Goal: Information Seeking & Learning: Learn about a topic

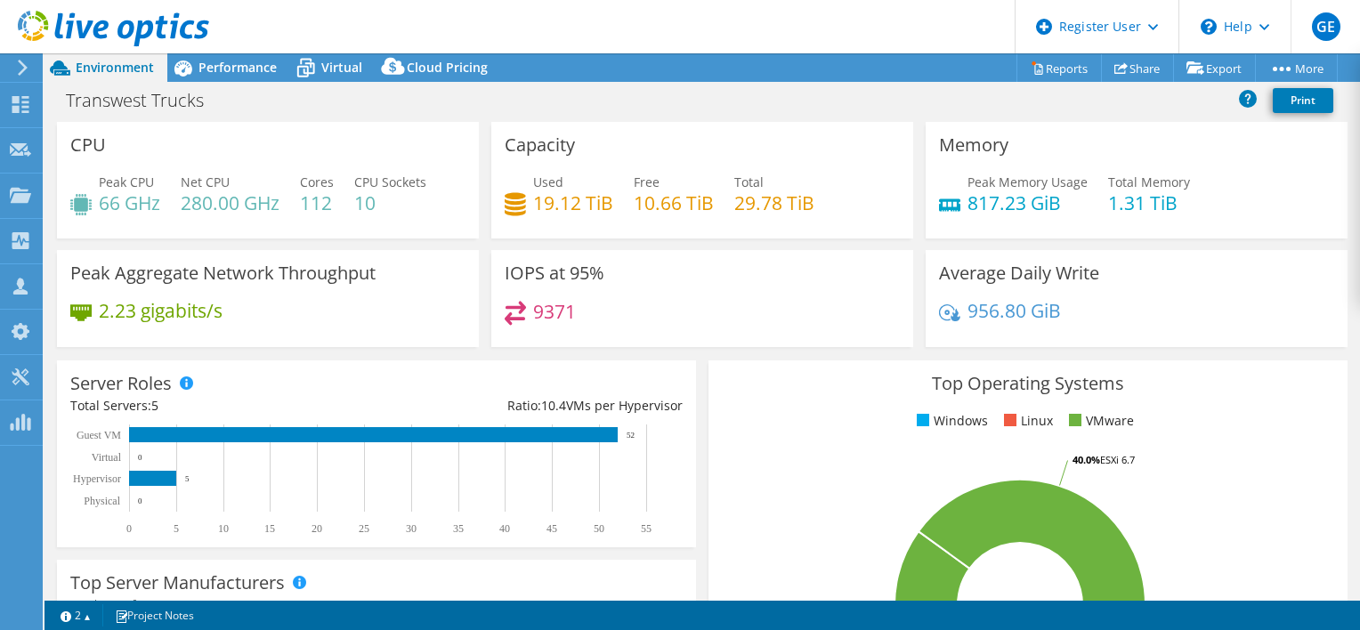
select select "USWest"
select select "USD"
click at [210, 72] on span "Performance" at bounding box center [237, 67] width 78 height 17
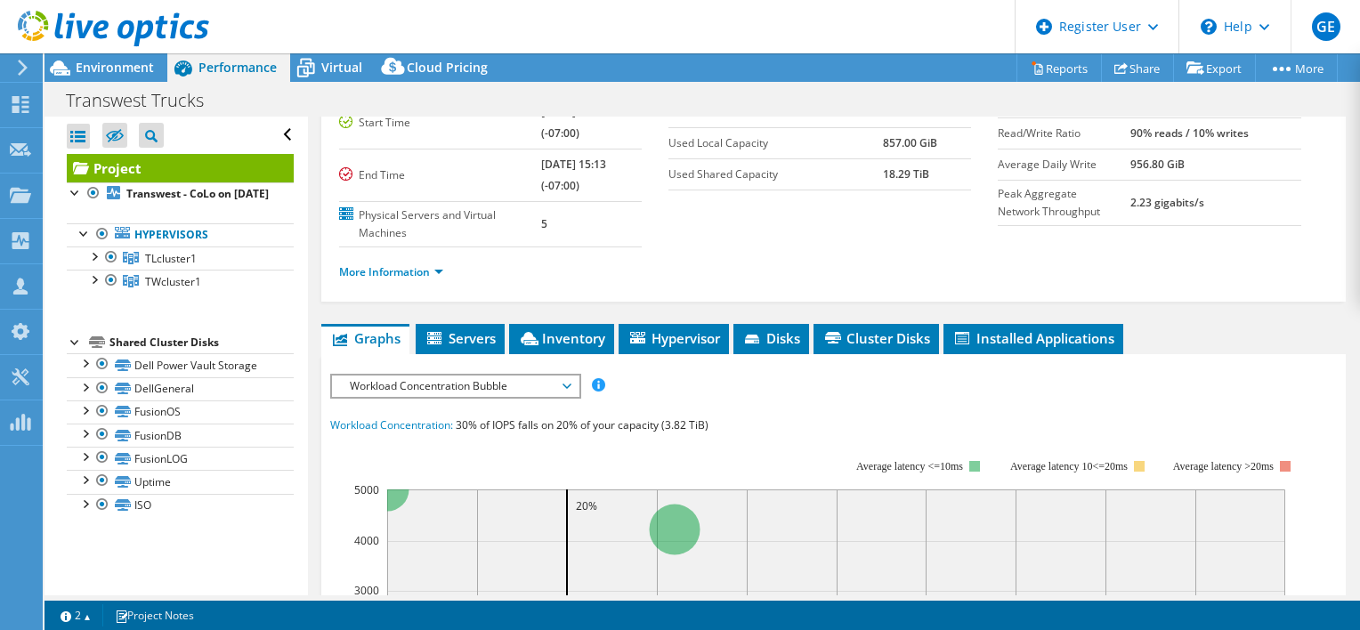
scroll to position [178, 0]
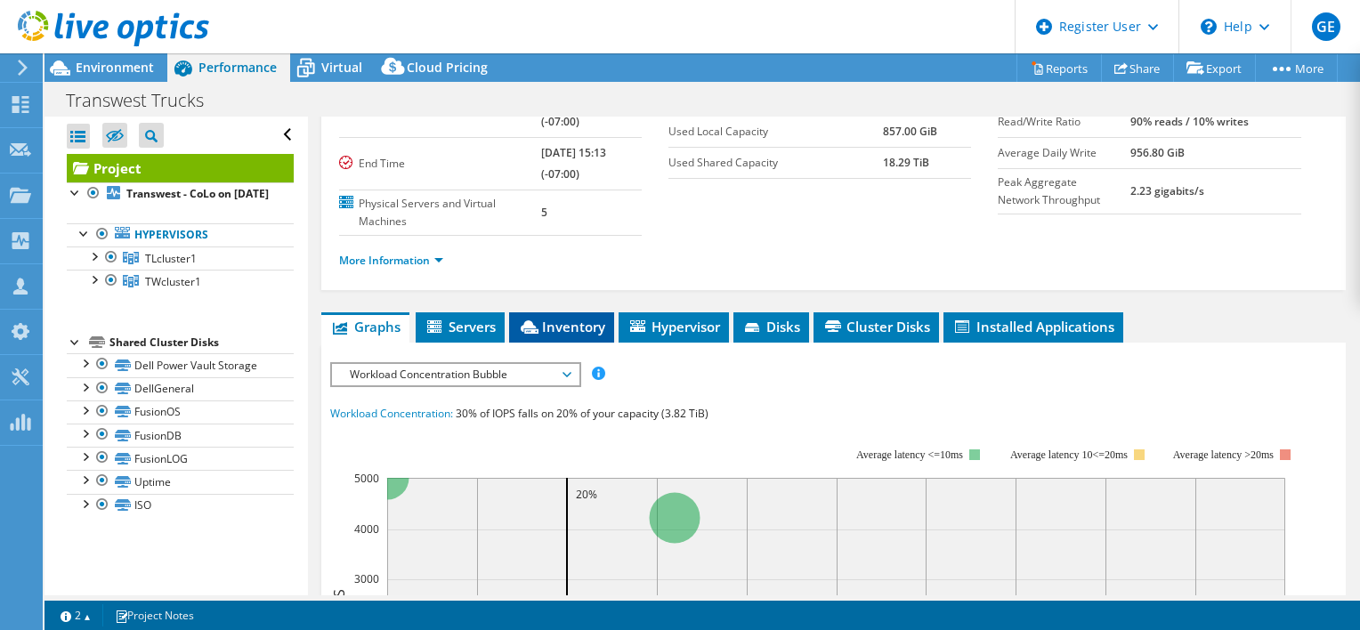
click at [567, 322] on span "Inventory" at bounding box center [561, 327] width 87 height 18
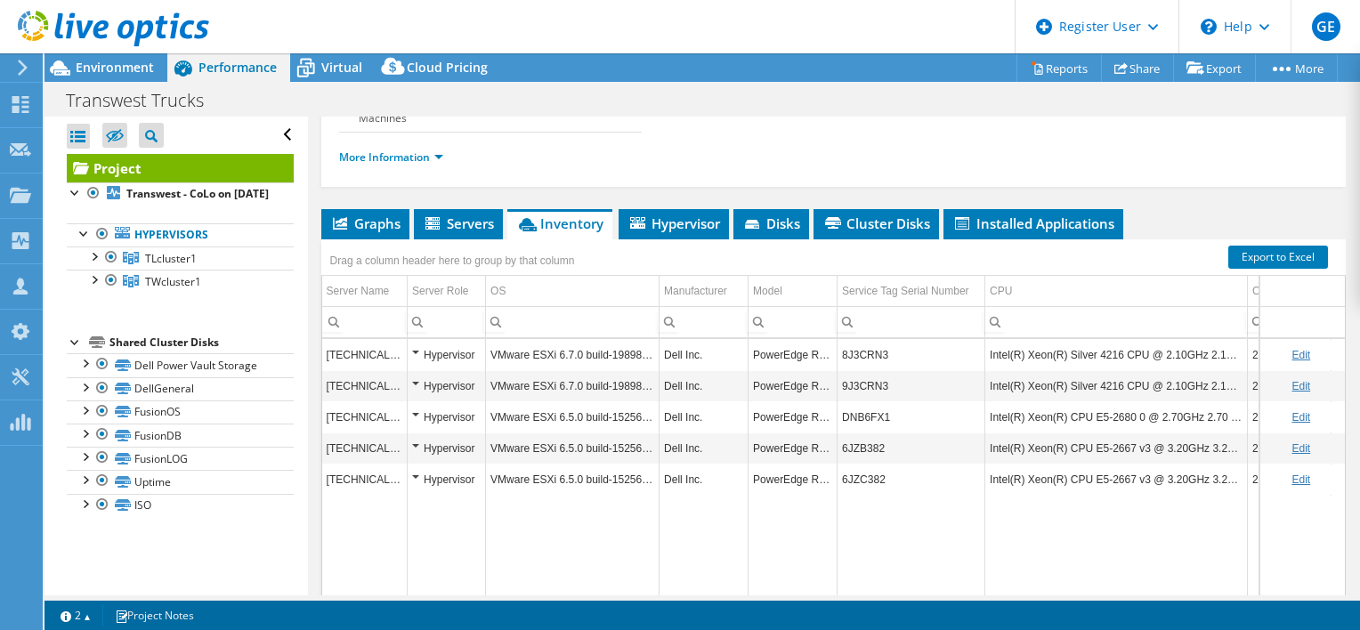
scroll to position [356, 0]
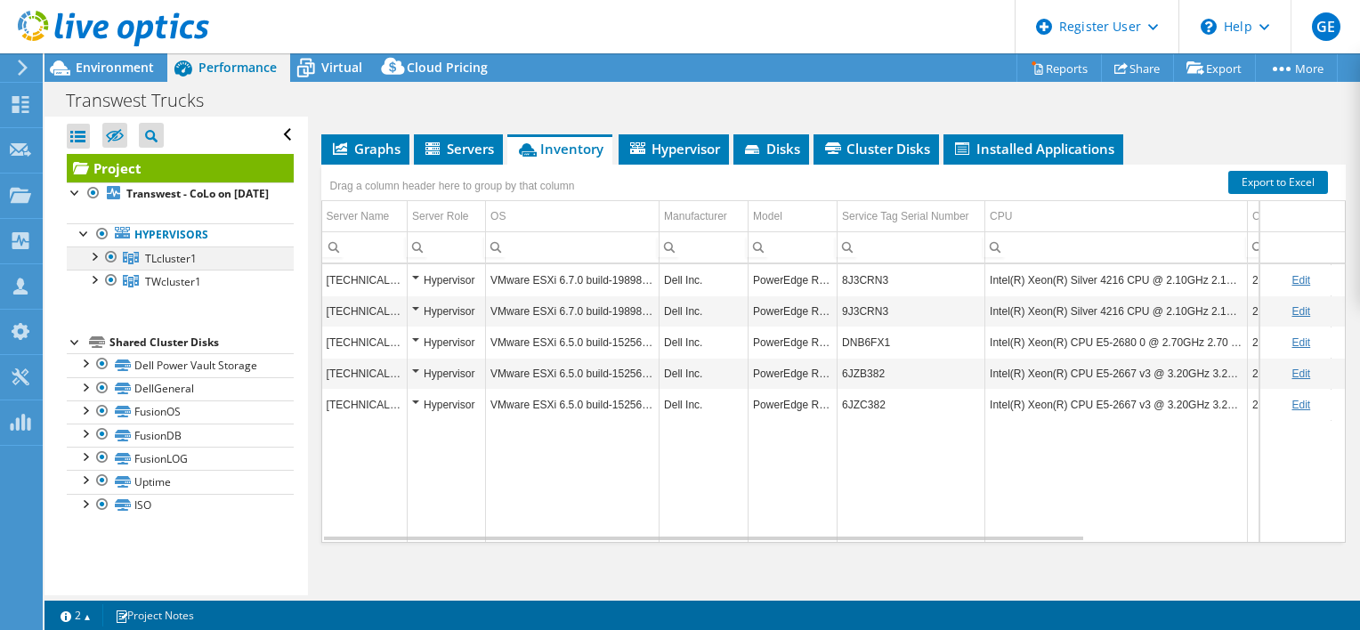
click at [102, 268] on div at bounding box center [111, 257] width 18 height 21
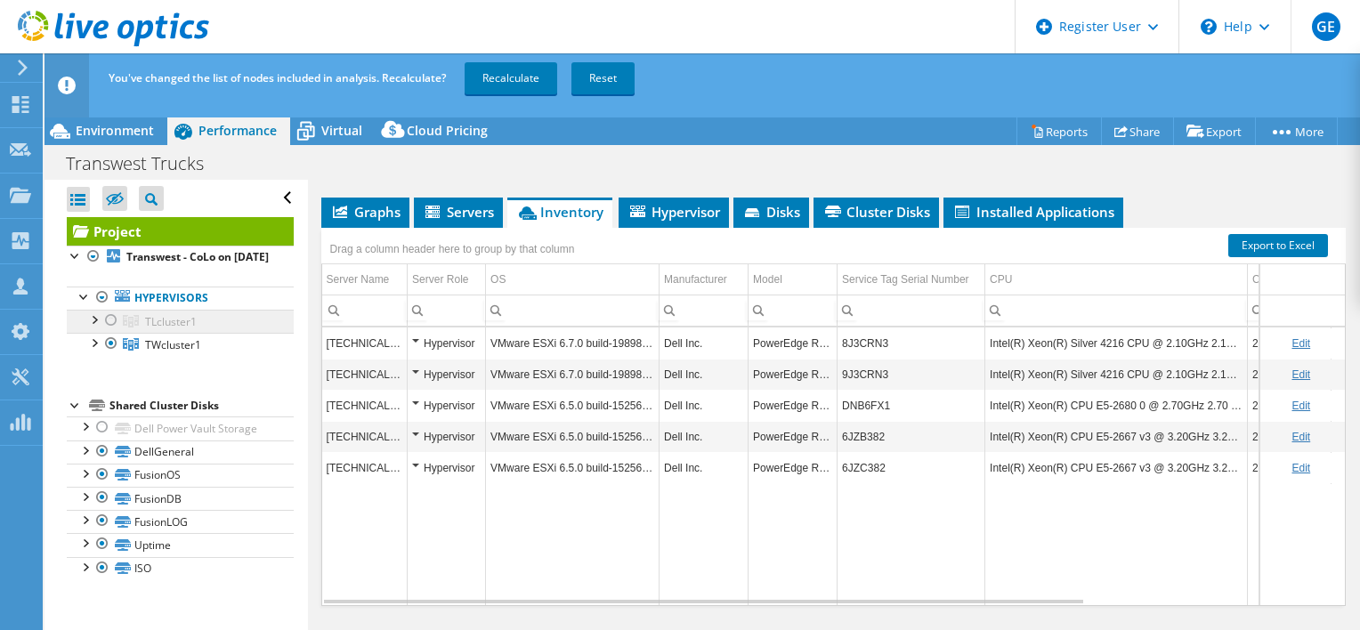
drag, startPoint x: 109, startPoint y: 335, endPoint x: 93, endPoint y: 344, distance: 17.6
click at [109, 331] on div at bounding box center [111, 320] width 18 height 21
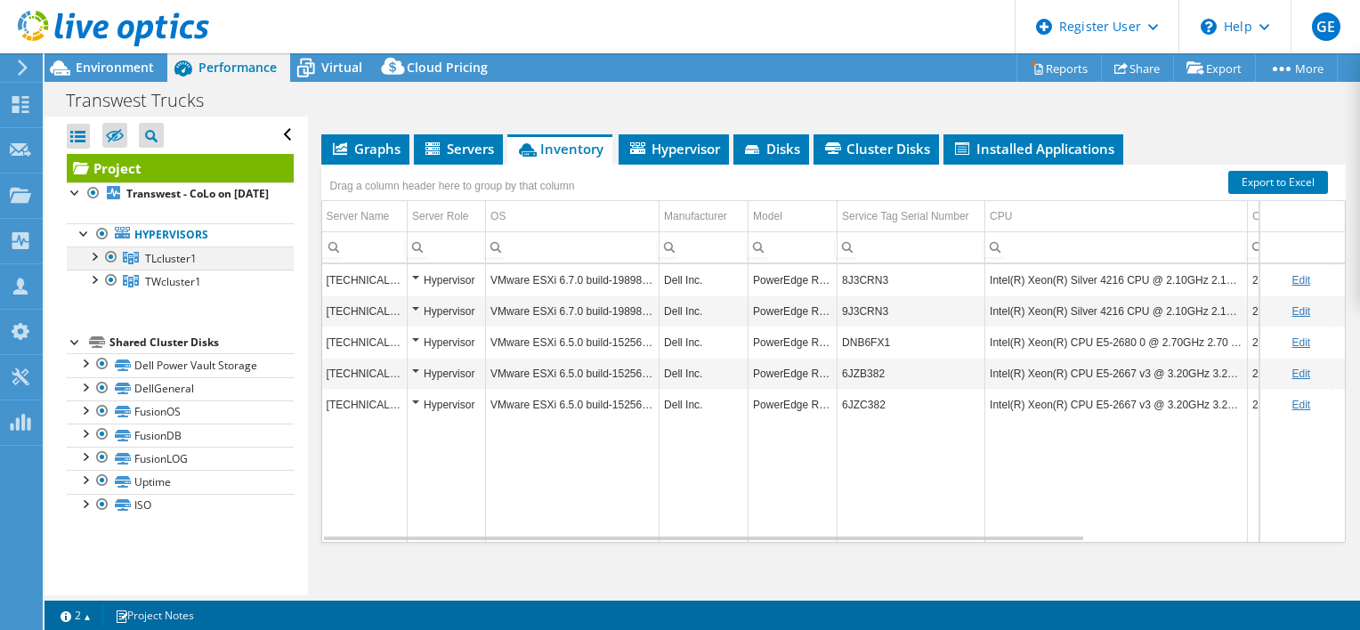
click at [96, 264] on div at bounding box center [94, 256] width 18 height 18
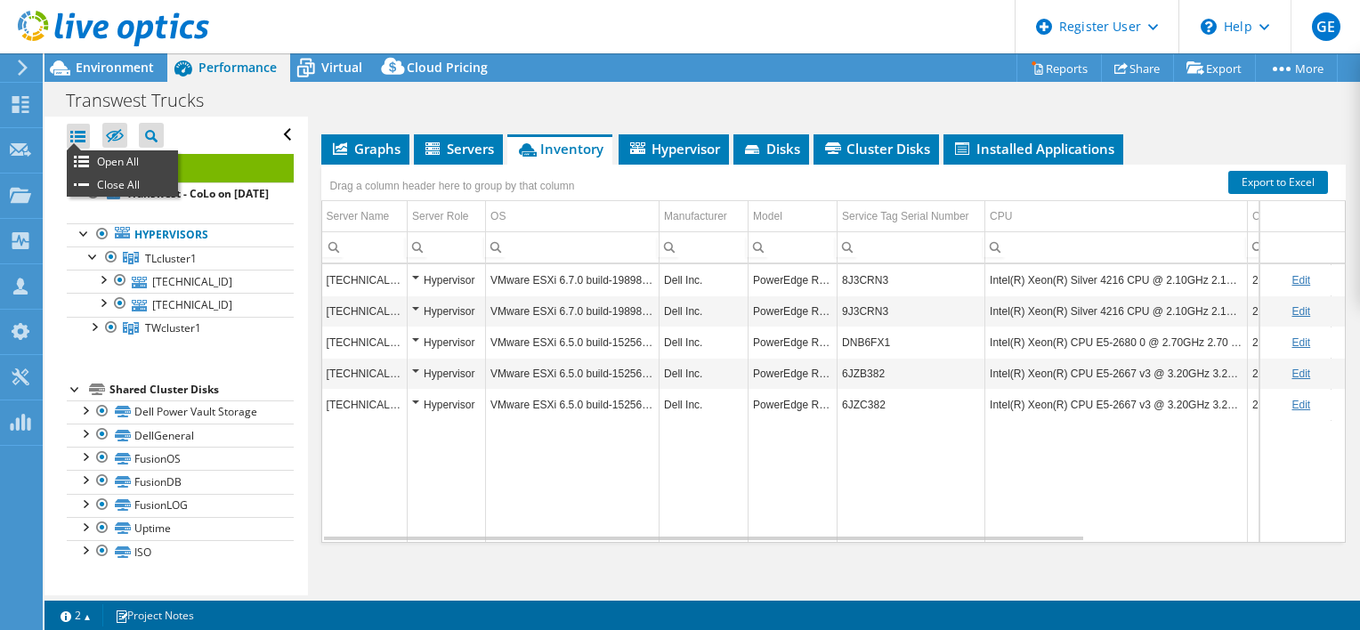
click at [72, 126] on div at bounding box center [78, 136] width 23 height 25
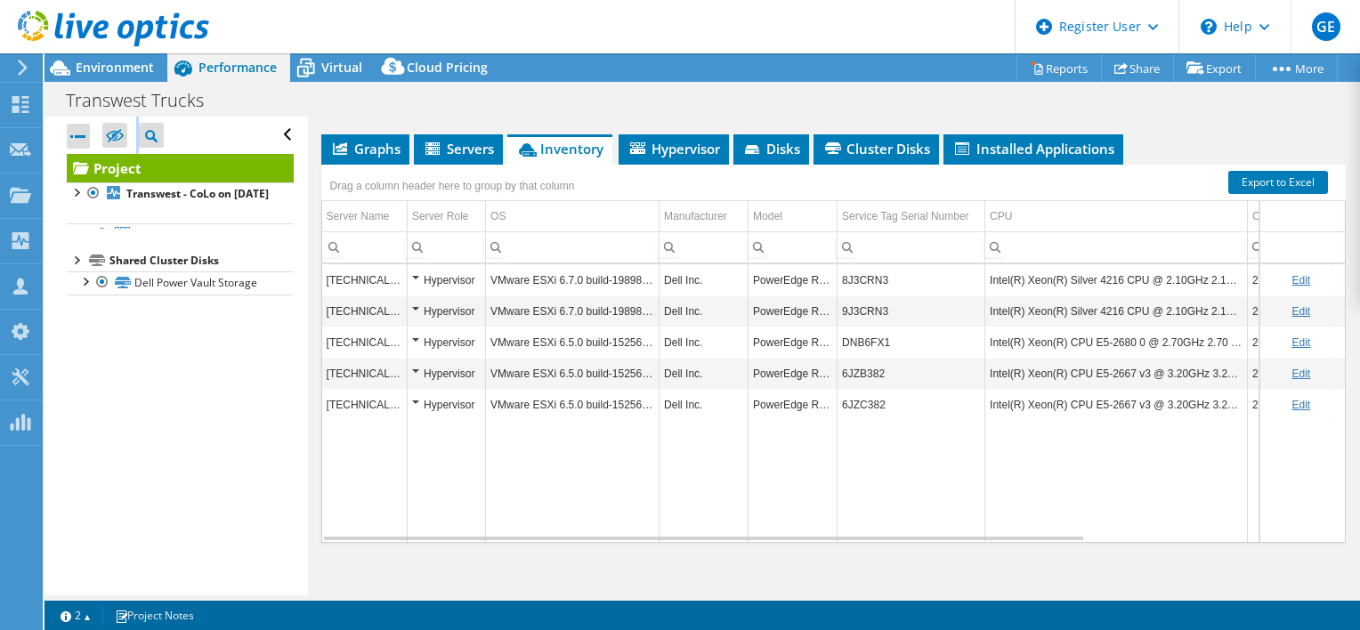
click at [73, 127] on div at bounding box center [78, 136] width 23 height 25
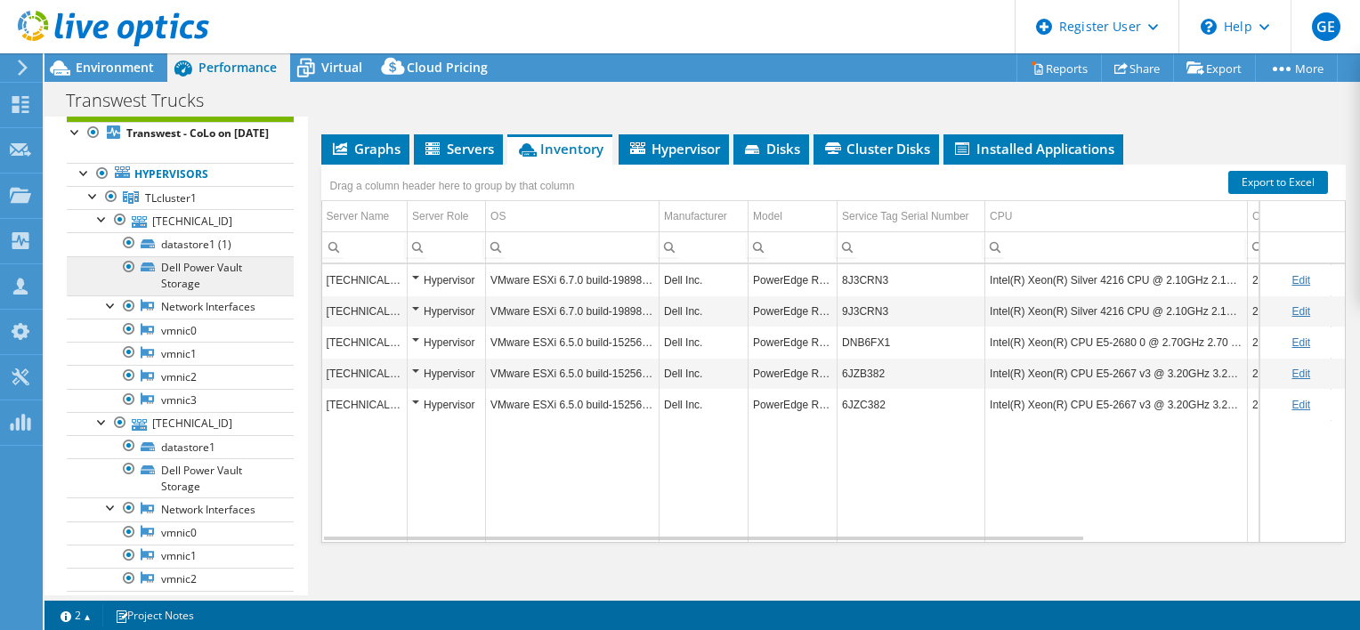
scroll to position [89, 0]
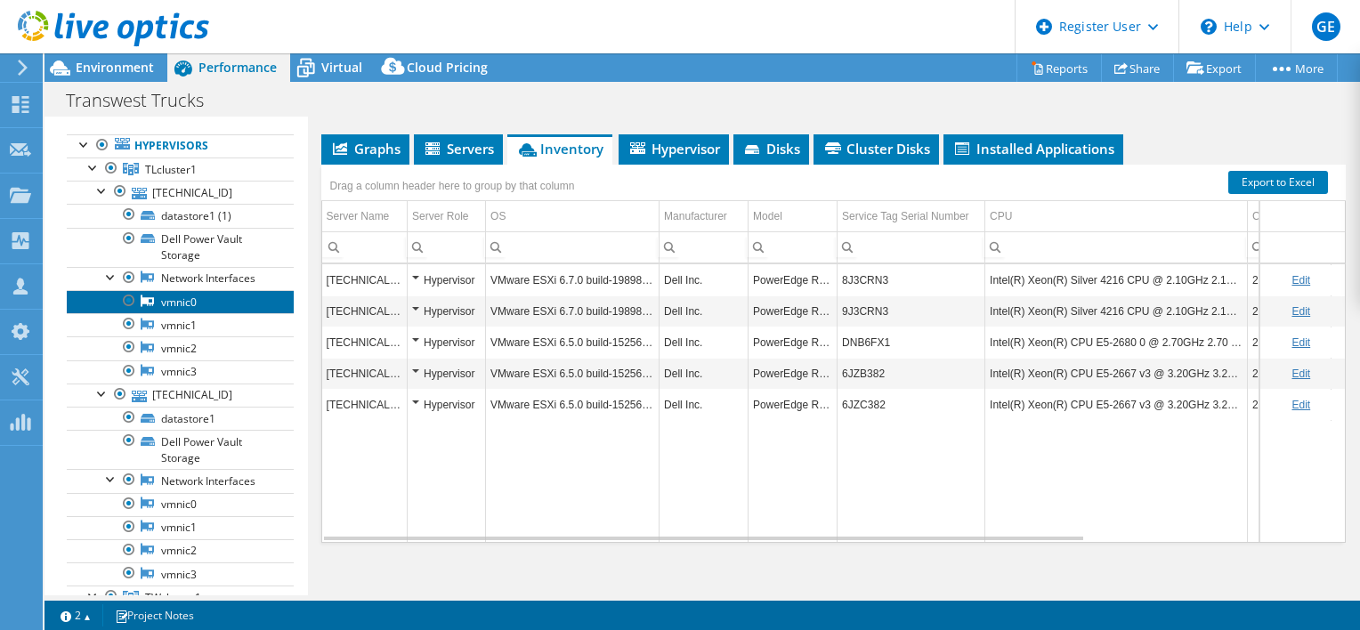
click at [196, 313] on link "vmnic0" at bounding box center [180, 301] width 227 height 23
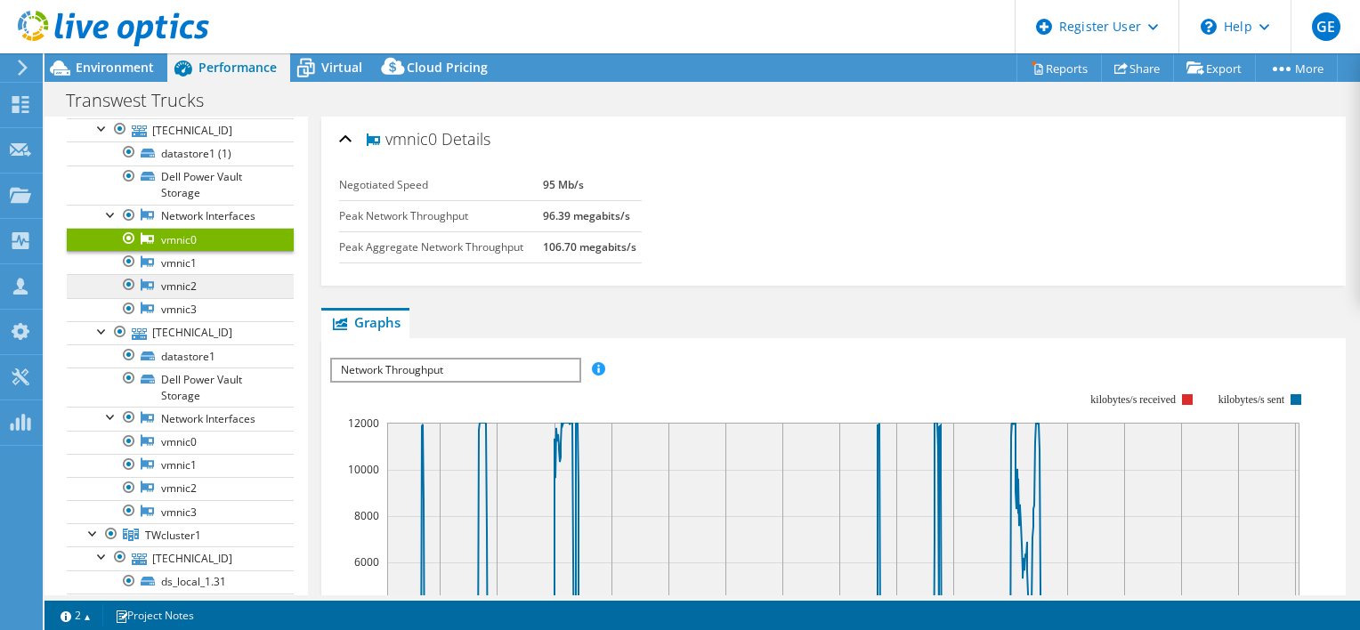
scroll to position [178, 0]
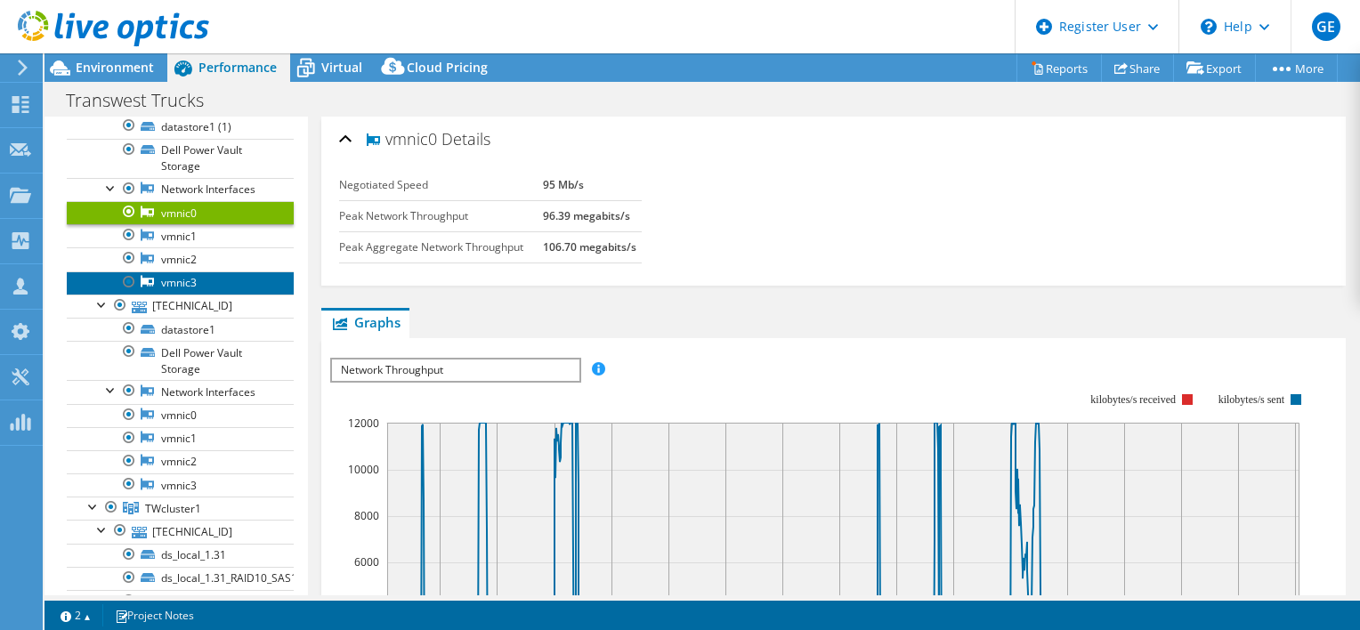
click at [198, 295] on link "vmnic3" at bounding box center [180, 282] width 227 height 23
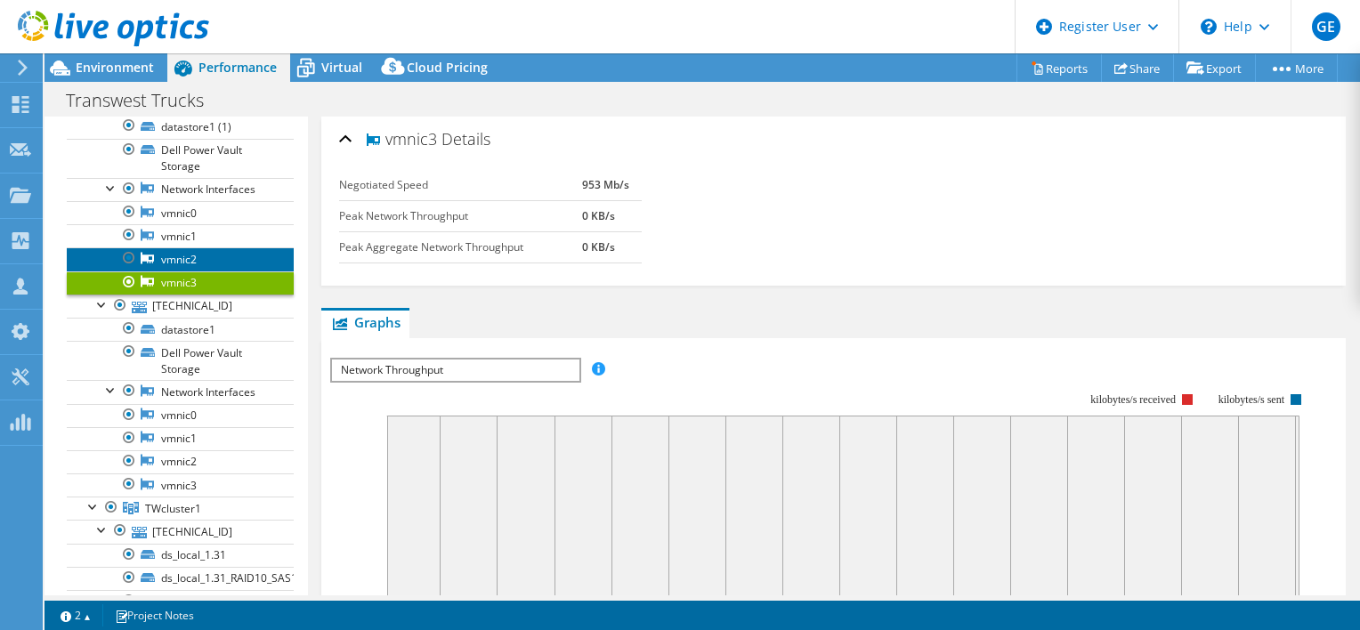
click at [206, 271] on link "vmnic2" at bounding box center [180, 258] width 227 height 23
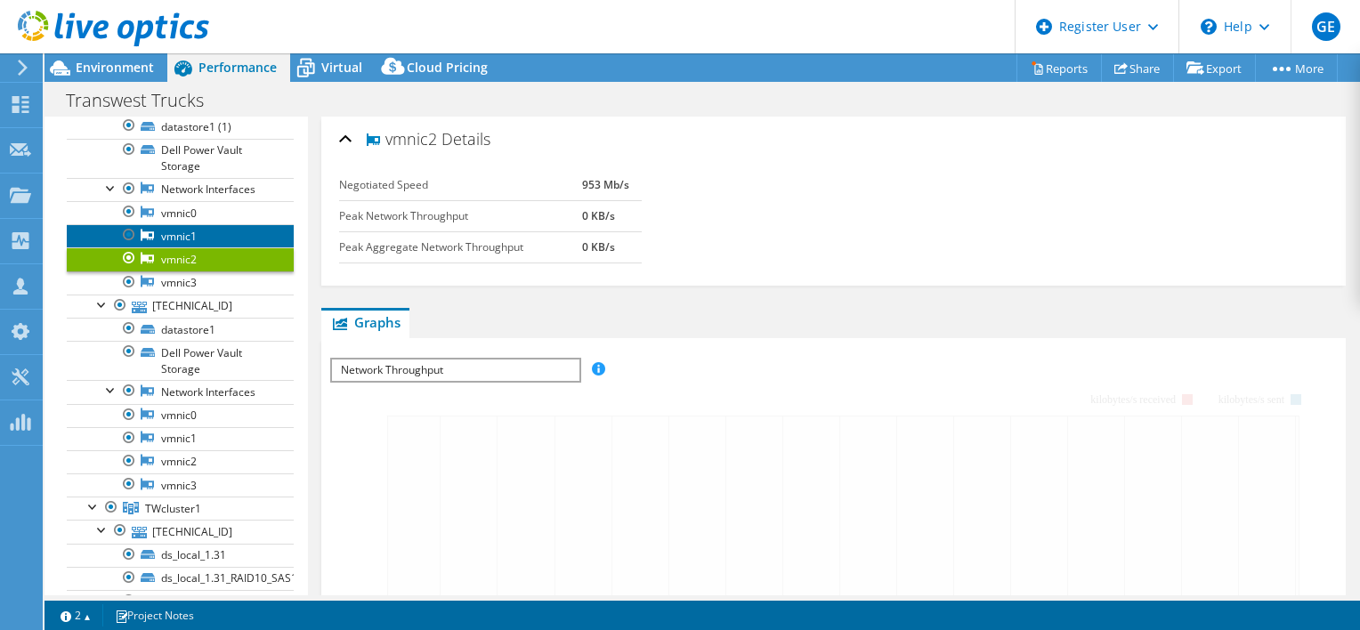
click at [209, 247] on link "vmnic1" at bounding box center [180, 235] width 227 height 23
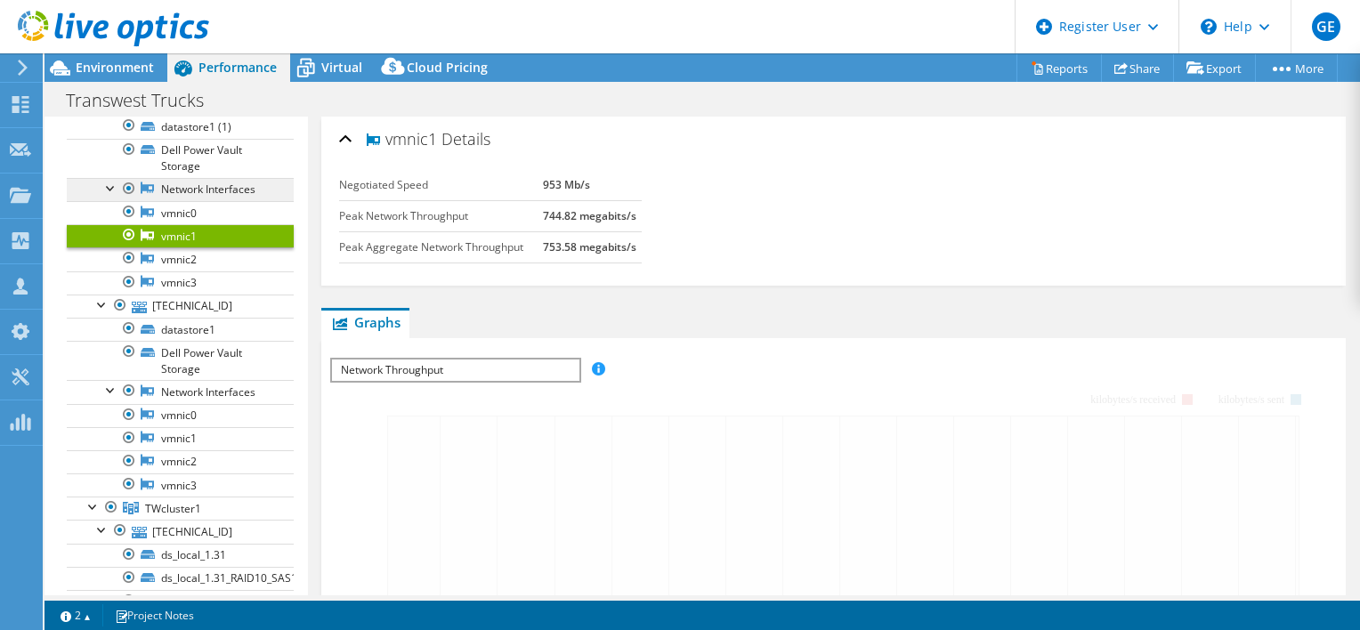
click at [218, 201] on link "Network Interfaces" at bounding box center [180, 189] width 227 height 23
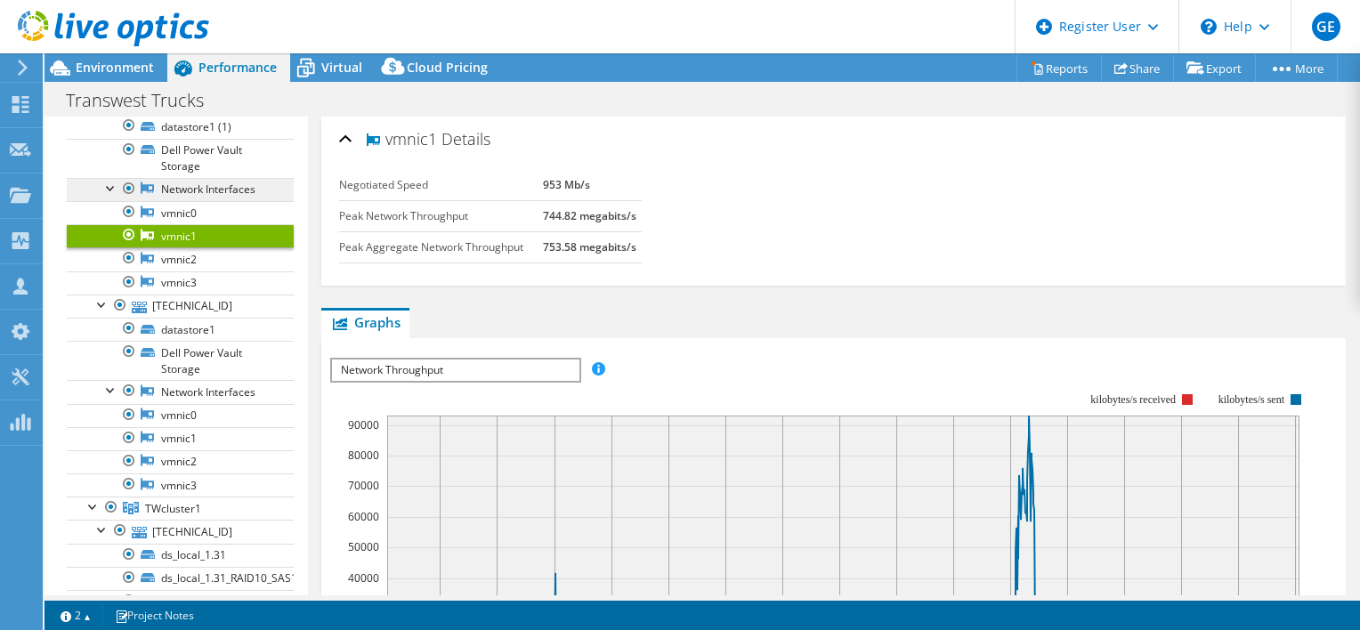
click at [184, 201] on link "Network Interfaces" at bounding box center [180, 189] width 227 height 23
click at [189, 201] on link "Network Interfaces" at bounding box center [180, 189] width 227 height 23
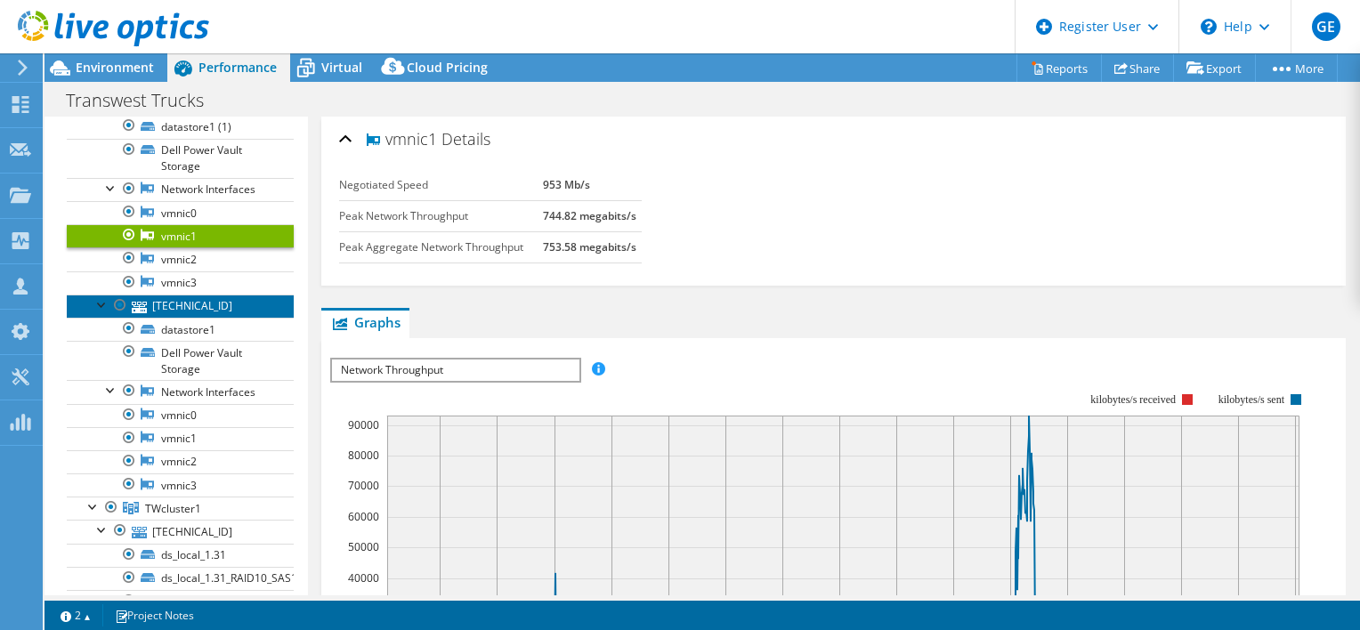
drag, startPoint x: 189, startPoint y: 203, endPoint x: 190, endPoint y: 322, distance: 119.3
click at [190, 318] on link "[TECHNICAL_ID]" at bounding box center [180, 306] width 227 height 23
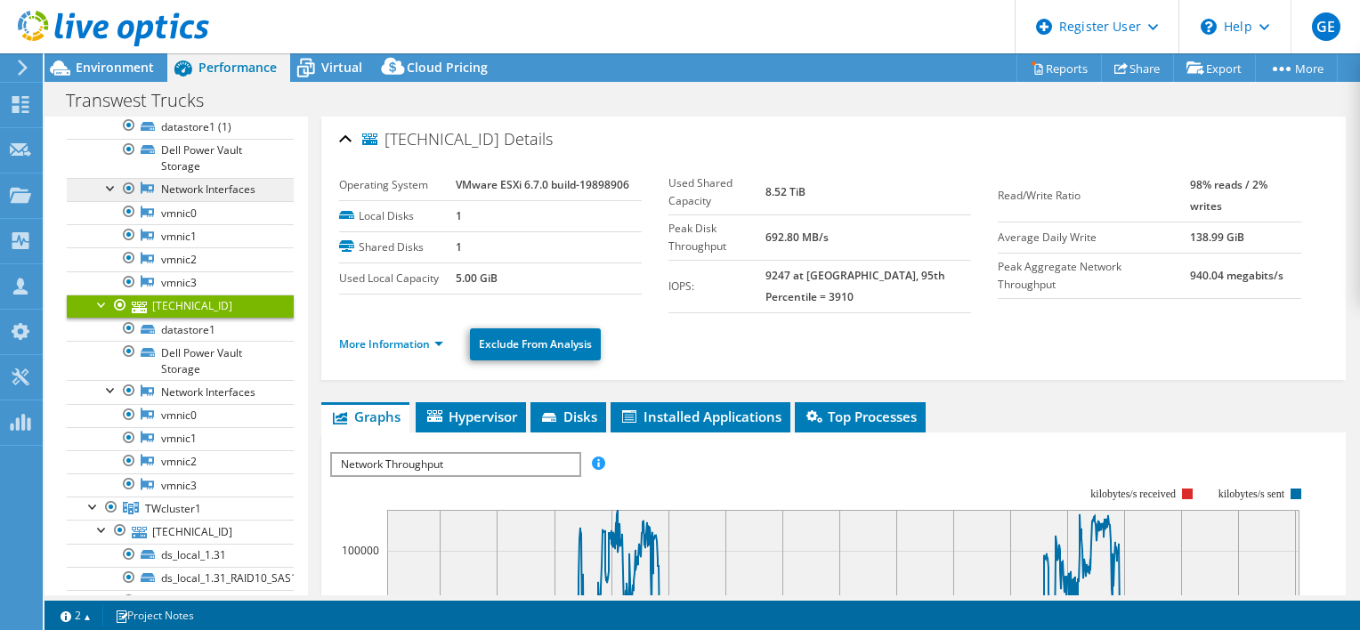
scroll to position [89, 0]
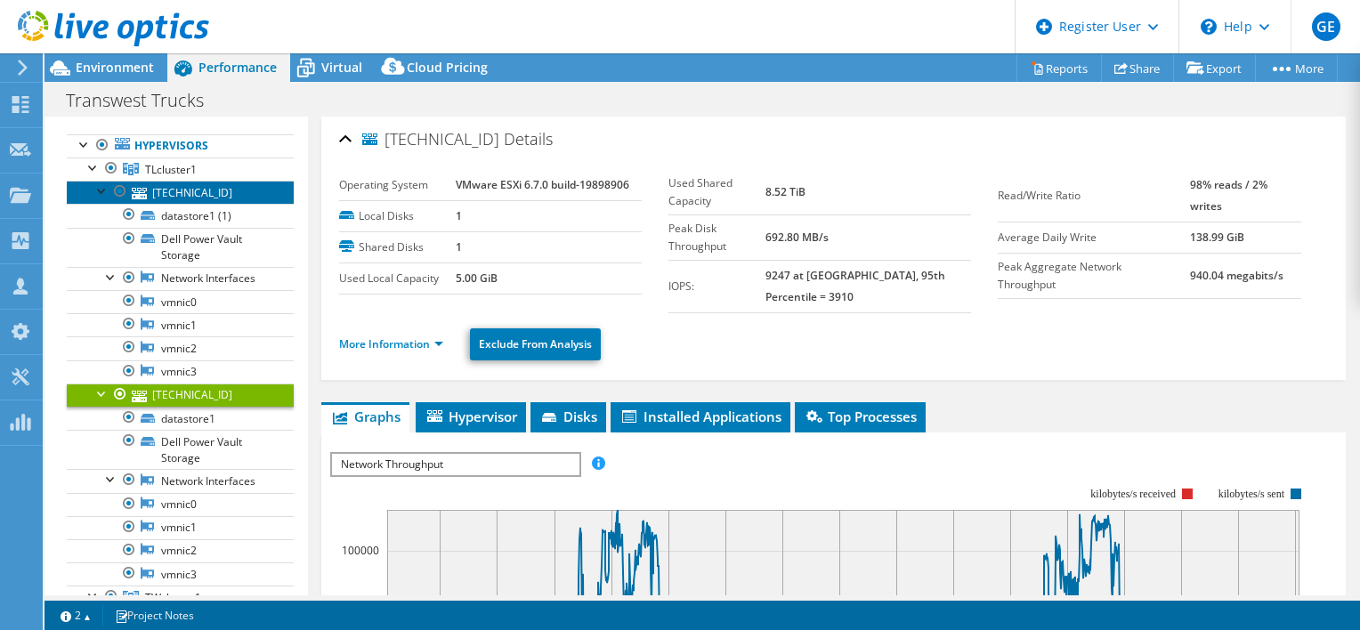
click at [199, 204] on link "[TECHNICAL_ID]" at bounding box center [180, 192] width 227 height 23
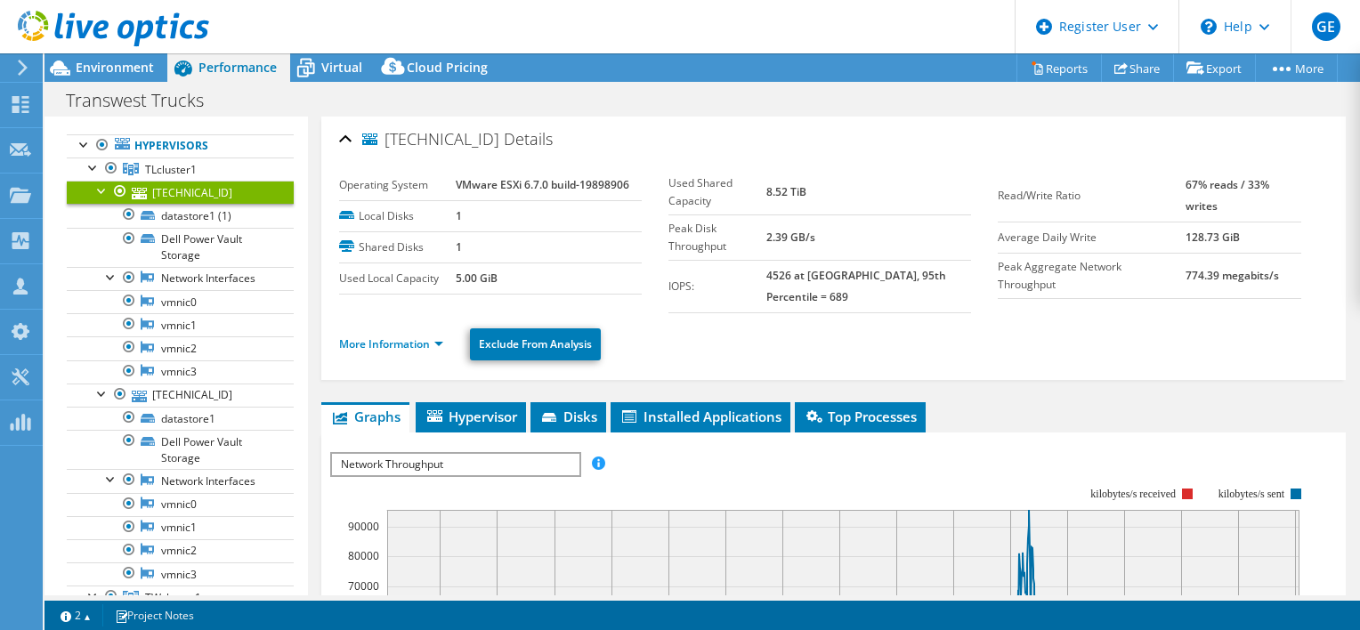
click at [351, 324] on ul "More Information Exclude From Analysis" at bounding box center [833, 342] width 989 height 36
click at [355, 324] on ul "More Information Exclude From Analysis" at bounding box center [833, 342] width 989 height 36
click at [353, 336] on link "More Information" at bounding box center [391, 343] width 104 height 15
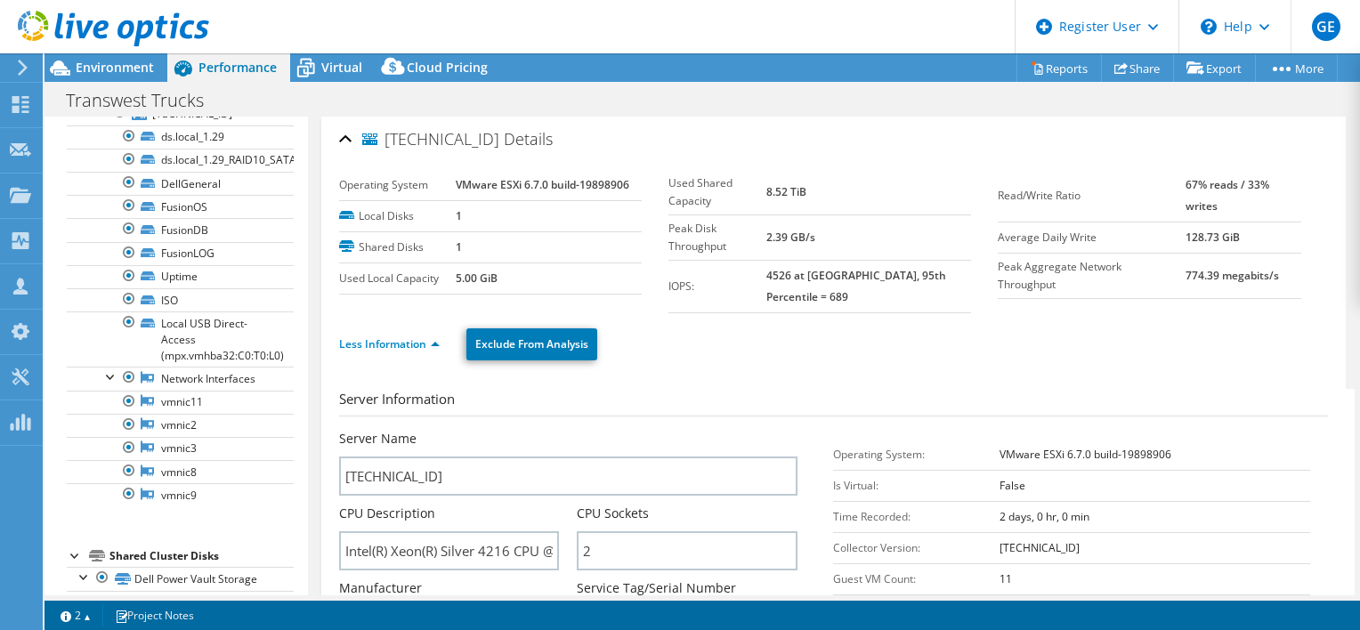
scroll to position [1424, 0]
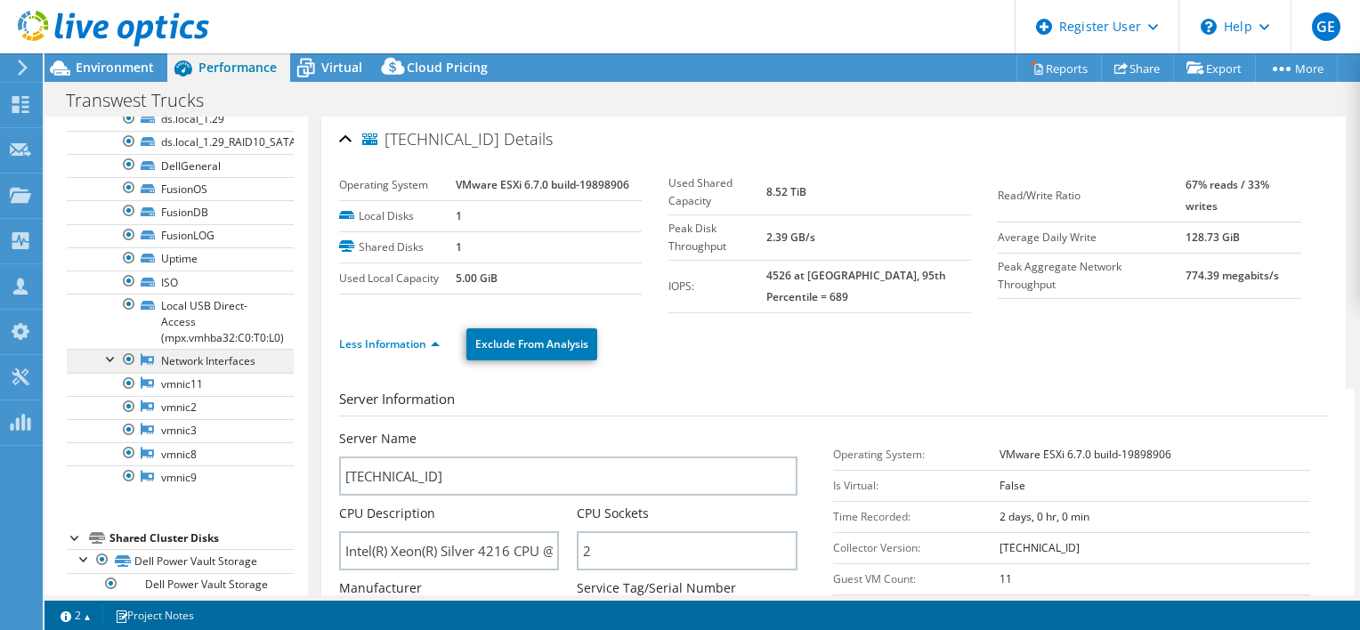
click at [189, 368] on link "Network Interfaces" at bounding box center [180, 360] width 227 height 23
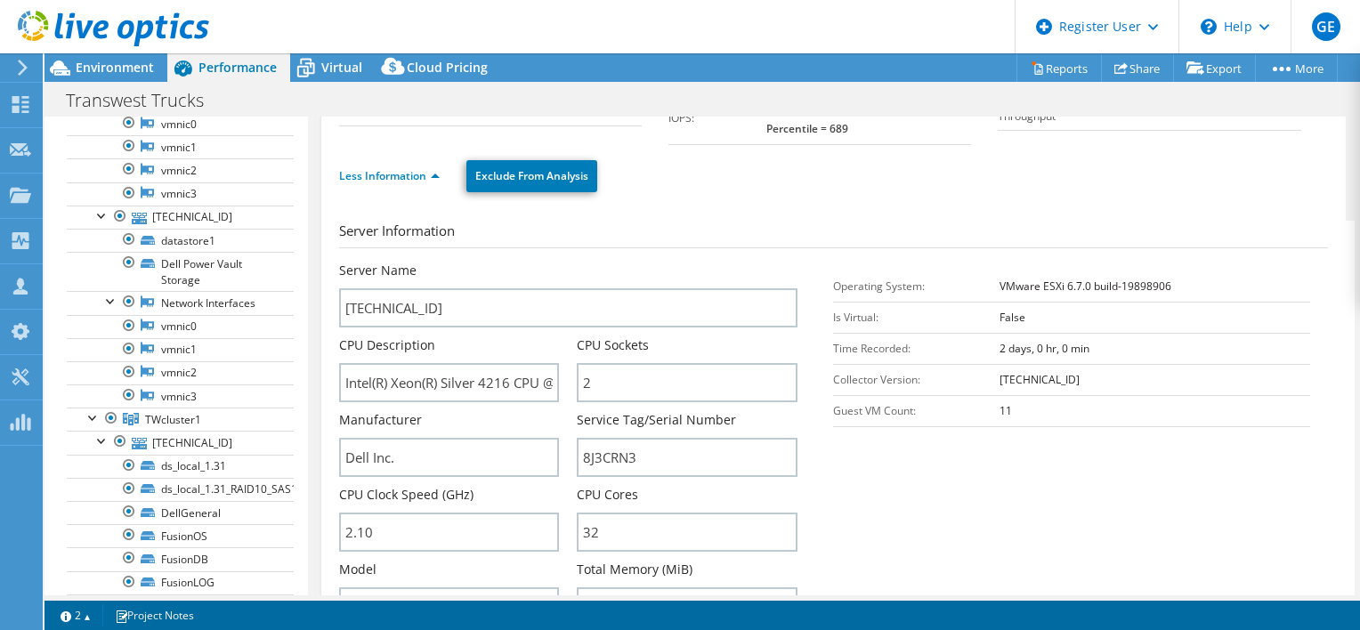
scroll to position [267, 0]
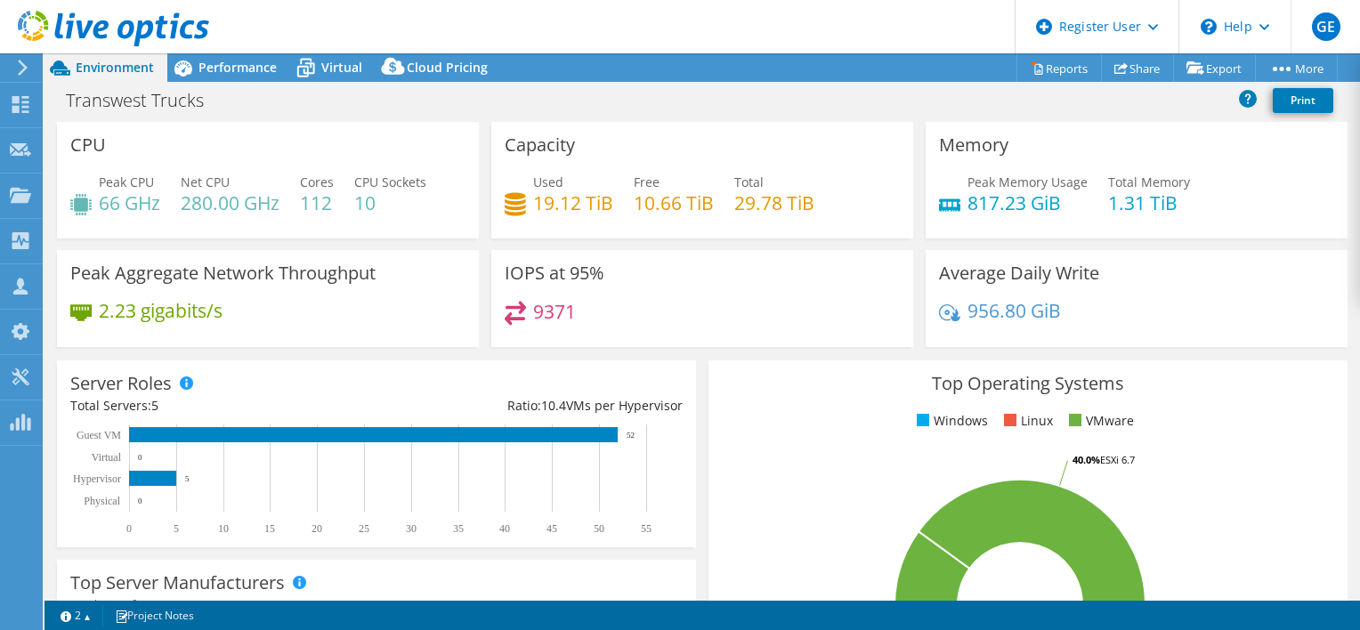
select select "USWest"
select select "USD"
